Goal: Task Accomplishment & Management: Use online tool/utility

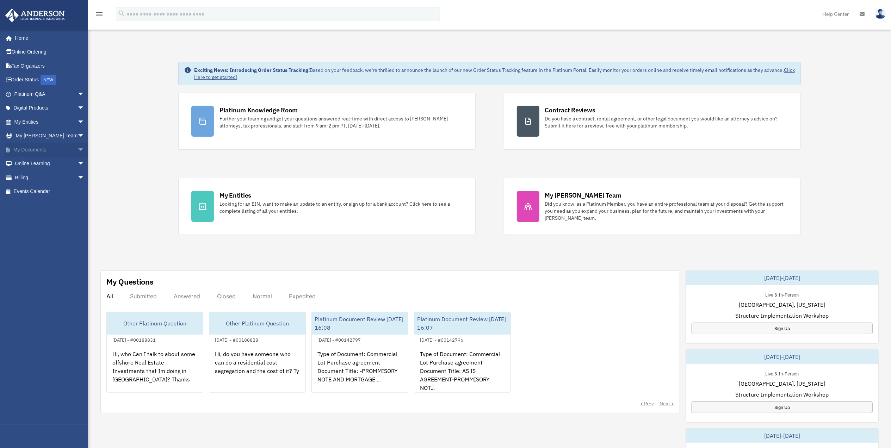
click at [37, 150] on link "My Documents arrow_drop_down" at bounding box center [50, 150] width 90 height 14
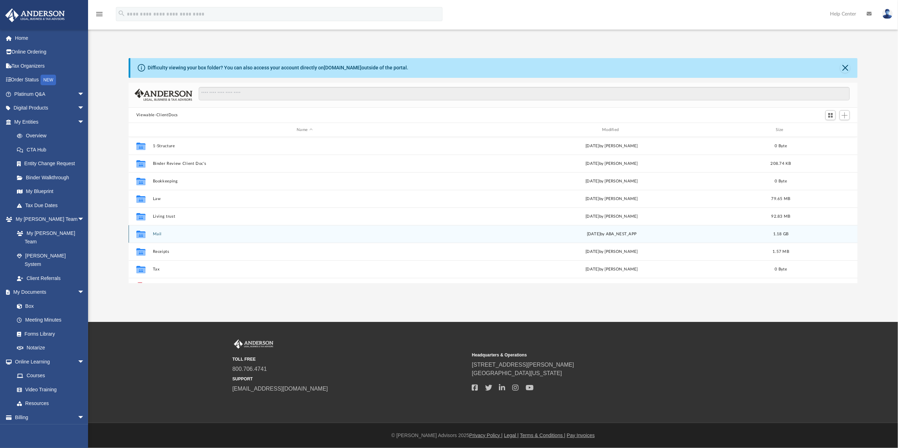
scroll to position [153, 722]
click at [157, 233] on button "Mail" at bounding box center [305, 234] width 304 height 5
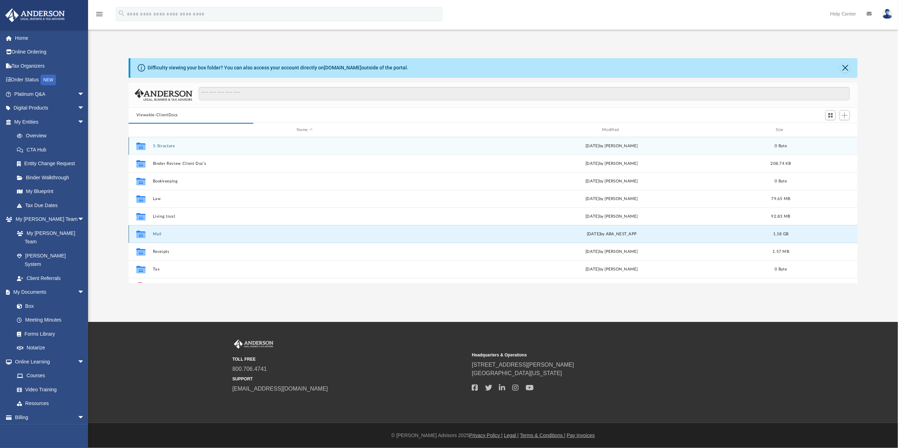
scroll to position [131, 722]
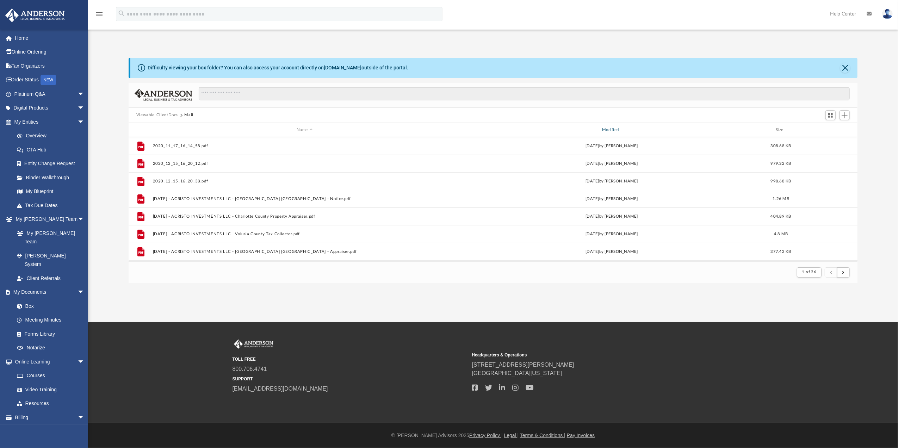
click at [613, 128] on div "Modified" at bounding box center [611, 130] width 304 height 6
click at [610, 128] on div "Modified" at bounding box center [611, 130] width 304 height 6
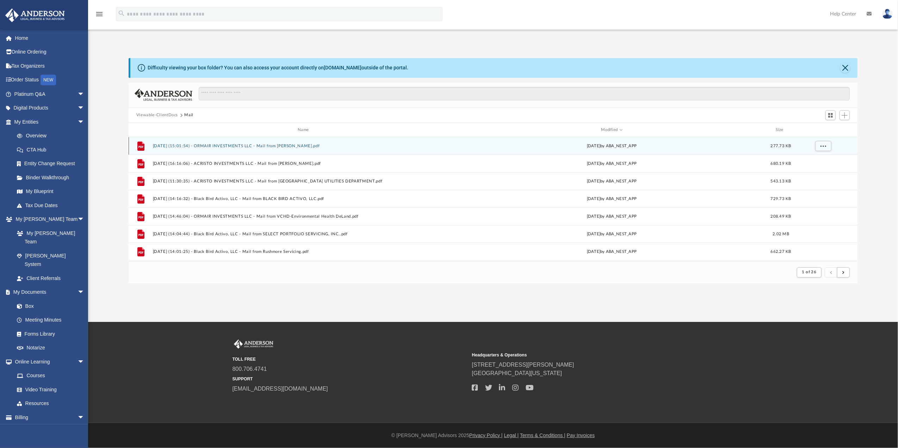
click at [213, 144] on button "[DATE] (15:01:54) - ORMAIR INVESTMENTS LLC - Mail from [PERSON_NAME].pdf" at bounding box center [305, 146] width 304 height 5
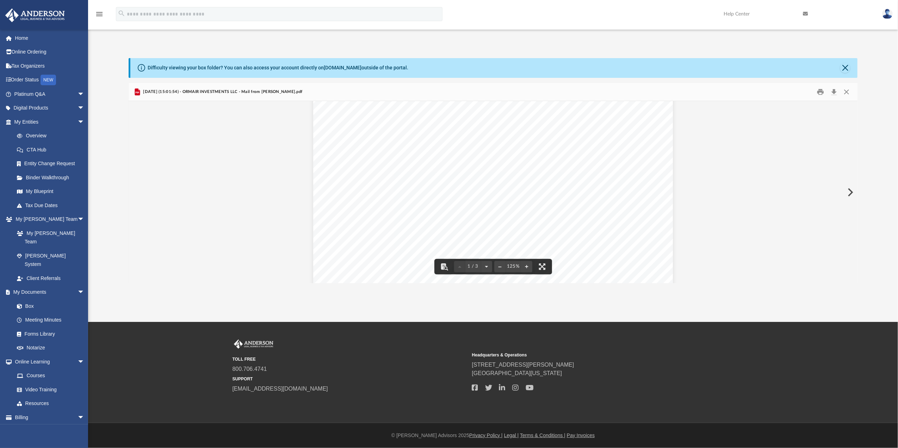
scroll to position [94, 0]
